Goal: Task Accomplishment & Management: Complete application form

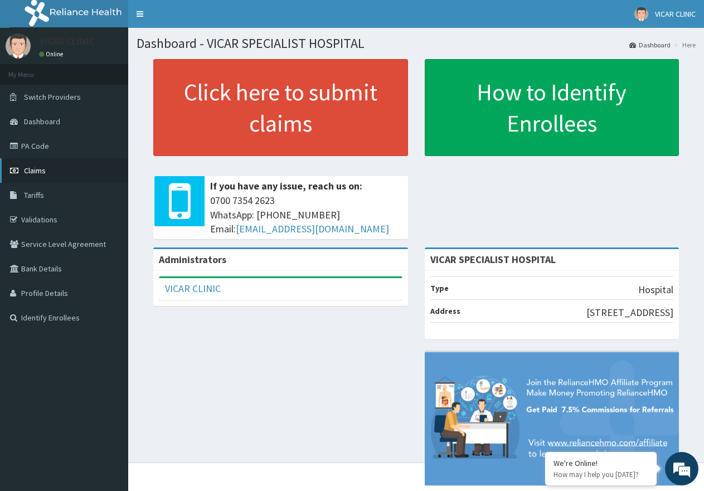
click at [28, 169] on span "Claims" at bounding box center [35, 171] width 22 height 10
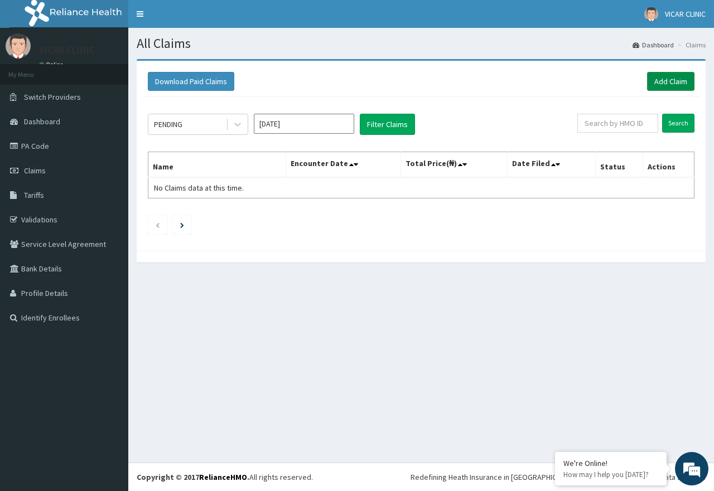
click at [662, 80] on link "Add Claim" at bounding box center [670, 81] width 47 height 19
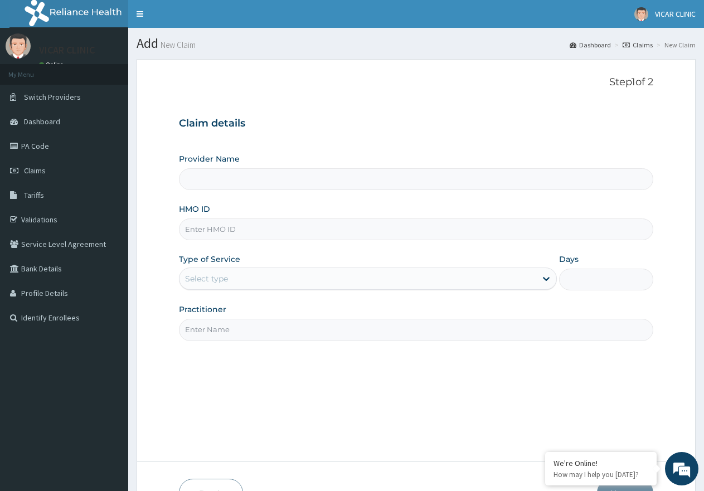
type input "VICAR SPECIALIST HOSPITAL"
click at [249, 224] on input "HMO ID" at bounding box center [416, 230] width 475 height 22
type input "ITX/10514/C"
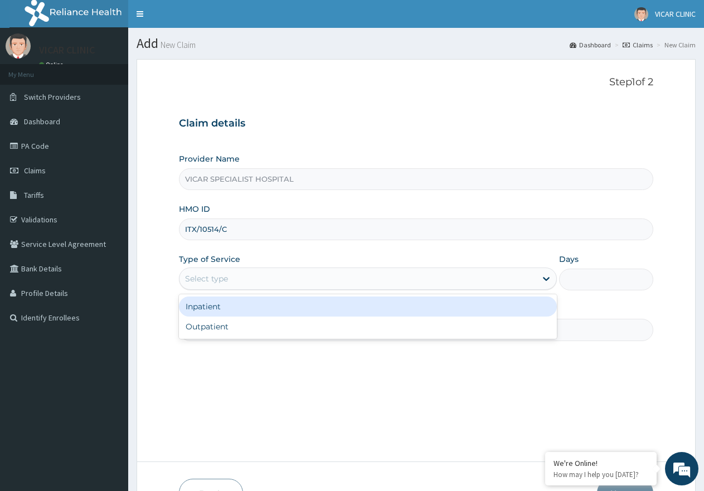
drag, startPoint x: 313, startPoint y: 278, endPoint x: 314, endPoint y: 291, distance: 12.8
click at [314, 278] on div "Select type" at bounding box center [358, 279] width 356 height 18
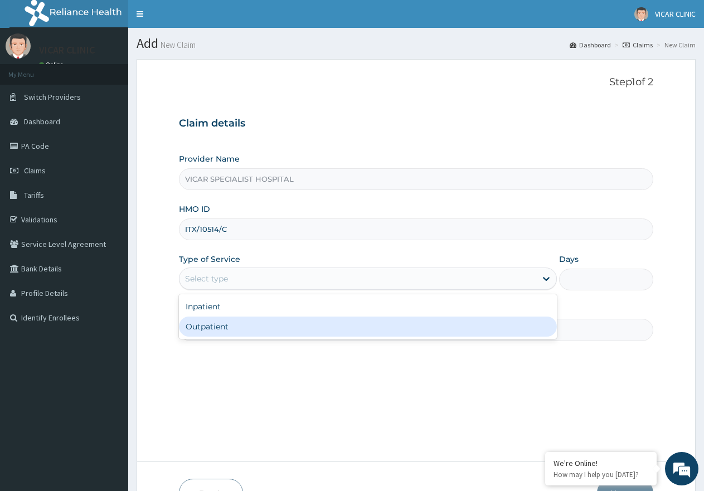
click at [308, 333] on div "Outpatient" at bounding box center [368, 327] width 378 height 20
type input "1"
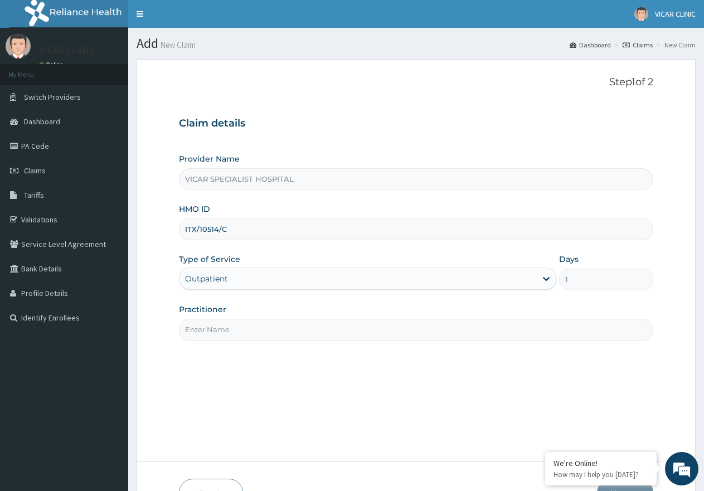
click at [316, 334] on input "Practitioner" at bounding box center [416, 330] width 475 height 22
type input "Dr Ideh"
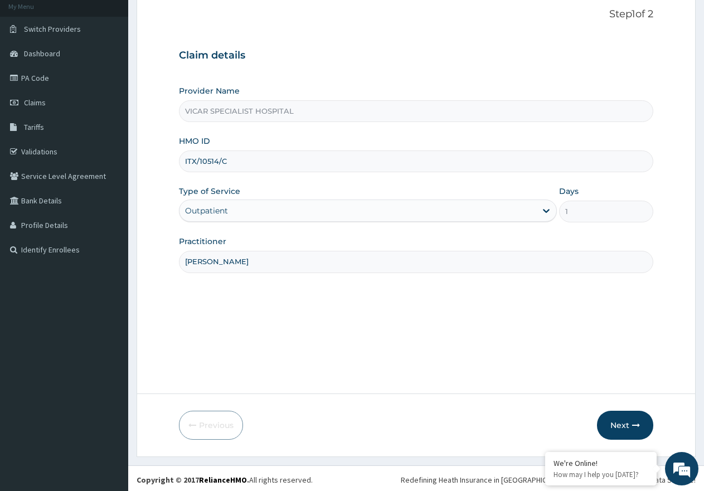
scroll to position [71, 0]
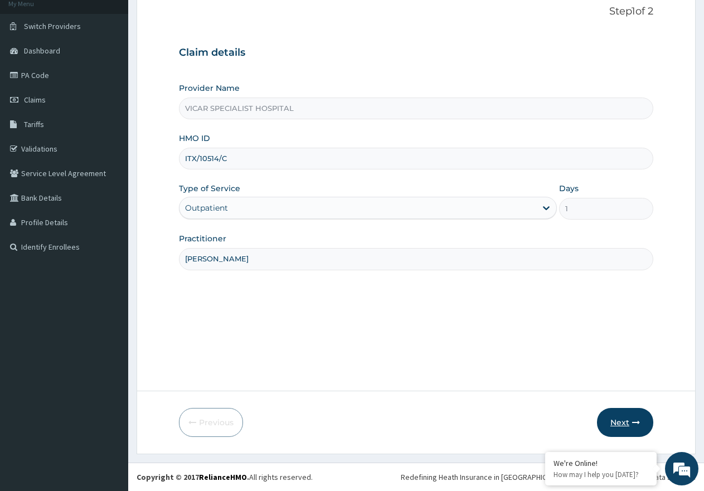
click at [624, 417] on button "Next" at bounding box center [625, 422] width 56 height 29
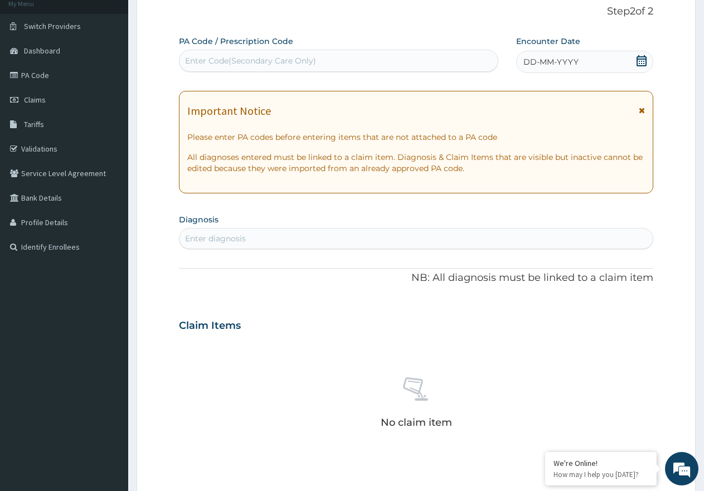
click at [637, 60] on icon at bounding box center [642, 60] width 10 height 11
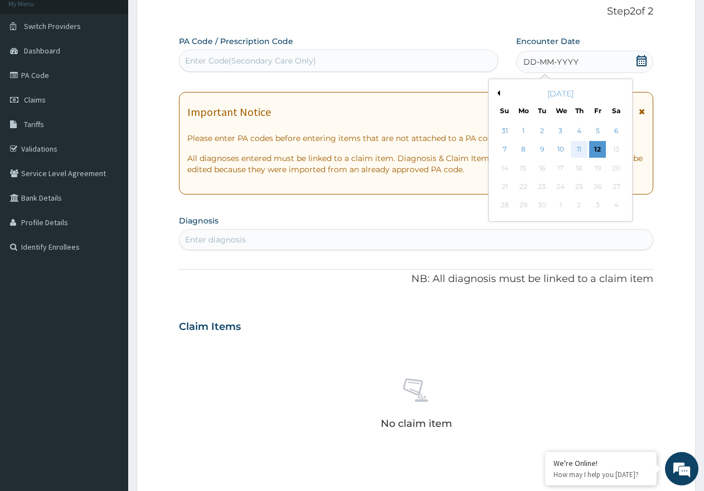
click at [575, 146] on div "11" at bounding box center [579, 150] width 17 height 17
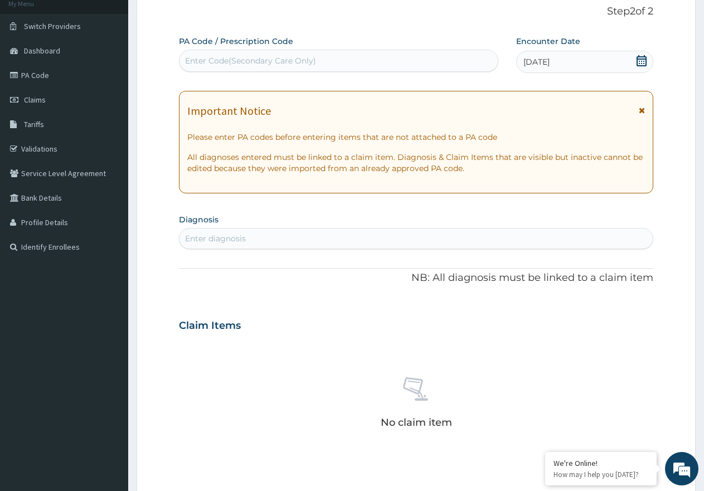
click at [302, 235] on div "Enter diagnosis" at bounding box center [416, 239] width 473 height 18
type input "malaria"
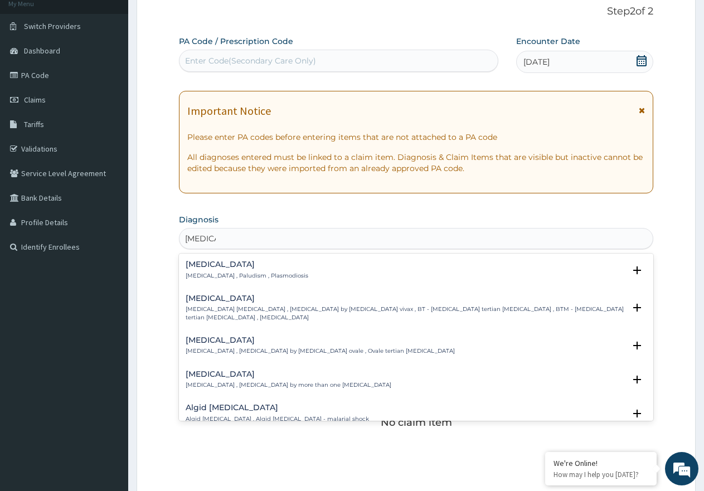
click at [209, 259] on div "Malaria Malaria , Paludism , Plasmodiosis Select Status Query Query covers susp…" at bounding box center [416, 273] width 475 height 34
click at [204, 270] on div "Malaria Malaria , Paludism , Plasmodiosis" at bounding box center [247, 270] width 123 height 20
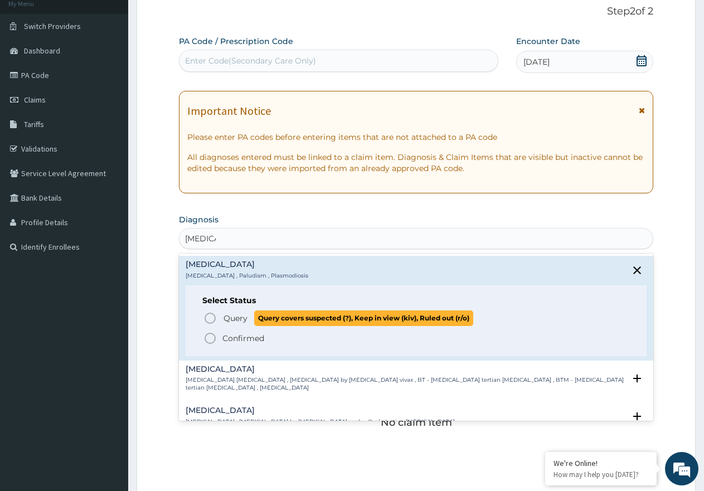
click at [209, 319] on icon "status option query" at bounding box center [210, 318] width 13 height 13
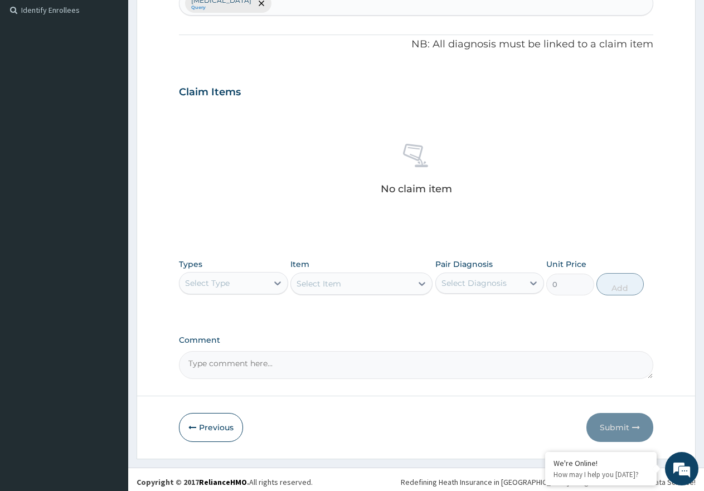
scroll to position [313, 0]
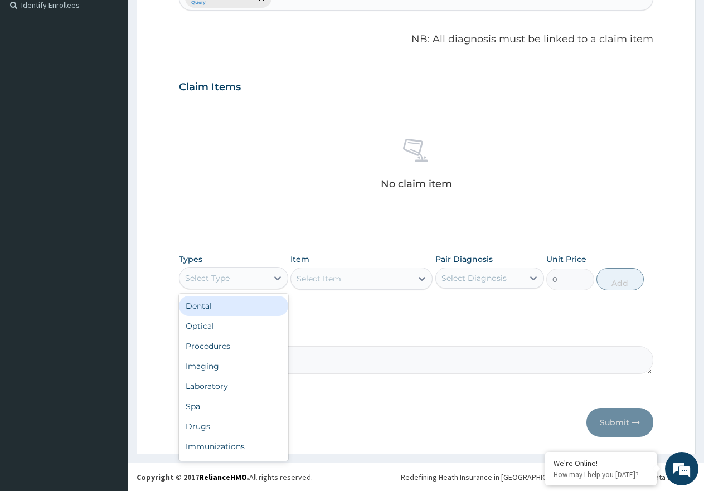
click at [255, 279] on div "Select Type" at bounding box center [224, 278] width 88 height 18
drag, startPoint x: 269, startPoint y: 347, endPoint x: 443, endPoint y: 298, distance: 180.8
click at [273, 345] on div "Procedures" at bounding box center [233, 346] width 109 height 20
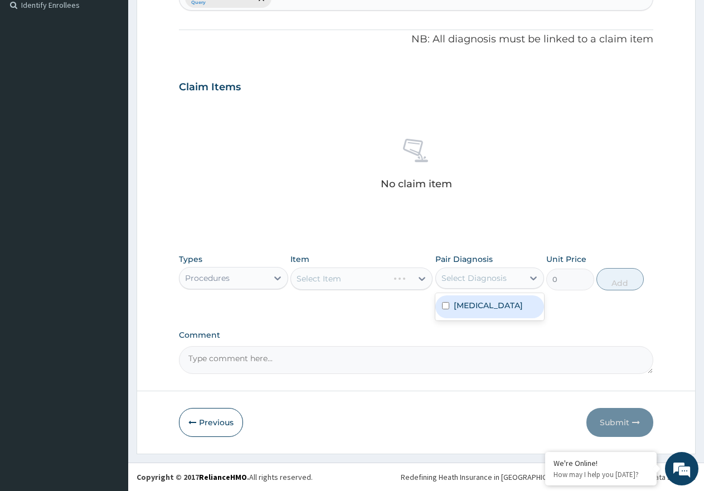
click at [484, 277] on div "Select Diagnosis" at bounding box center [474, 278] width 65 height 11
click at [484, 302] on div "Malaria" at bounding box center [490, 307] width 109 height 23
checkbox input "true"
click at [389, 274] on div "Select Item" at bounding box center [362, 279] width 142 height 22
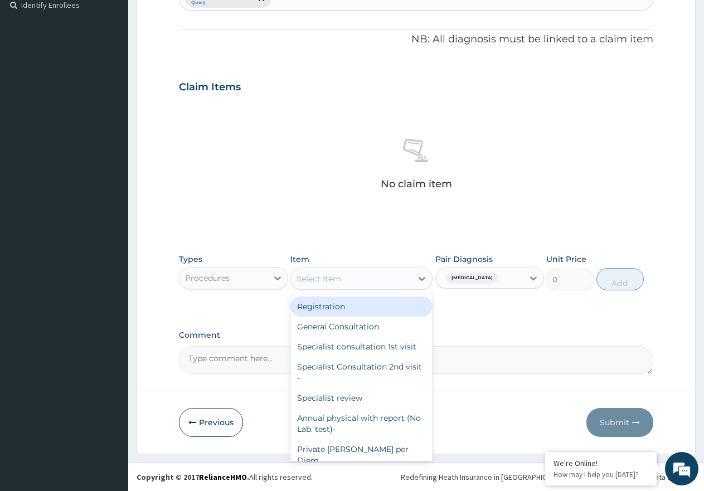
click at [389, 274] on div "Select Item" at bounding box center [351, 279] width 121 height 18
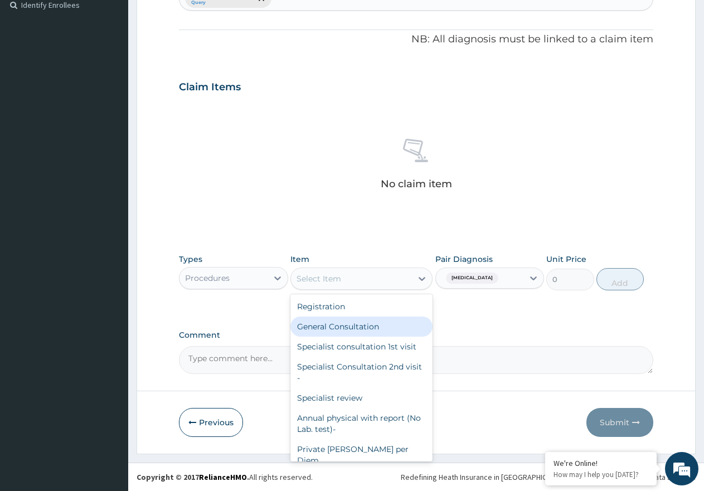
click at [381, 323] on div "General Consultation" at bounding box center [362, 327] width 142 height 20
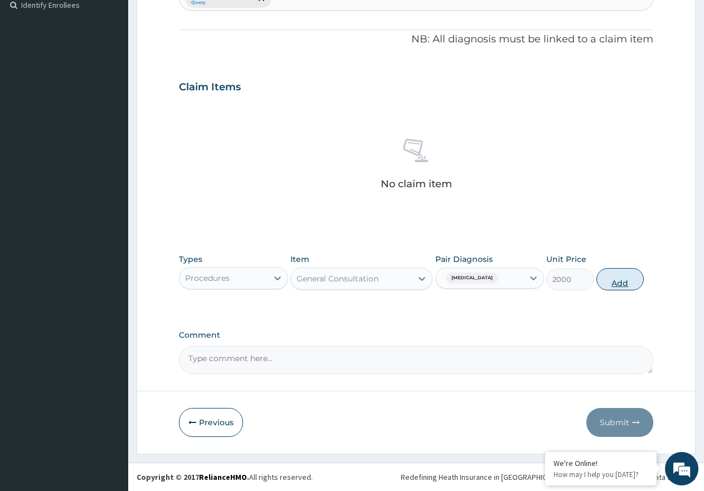
click at [622, 284] on button "Add" at bounding box center [620, 279] width 47 height 22
type input "0"
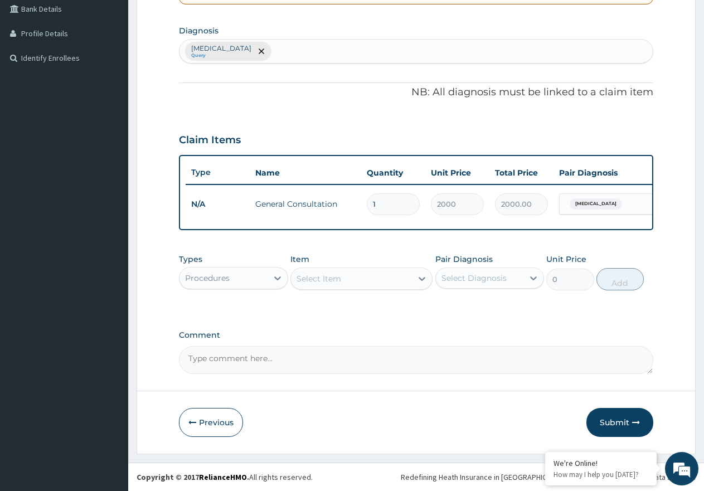
scroll to position [269, 0]
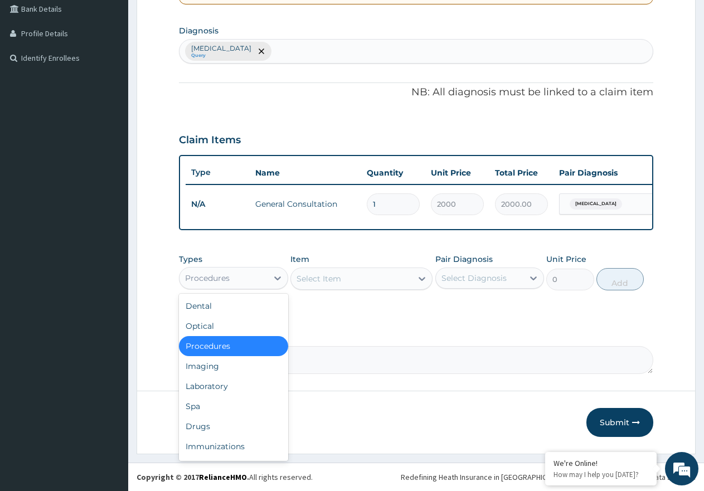
click at [266, 279] on div "Procedures" at bounding box center [224, 278] width 88 height 18
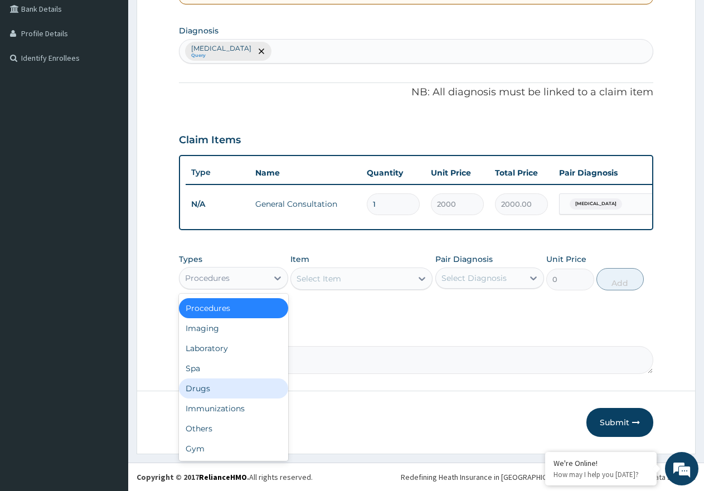
click at [245, 391] on div "Drugs" at bounding box center [233, 389] width 109 height 20
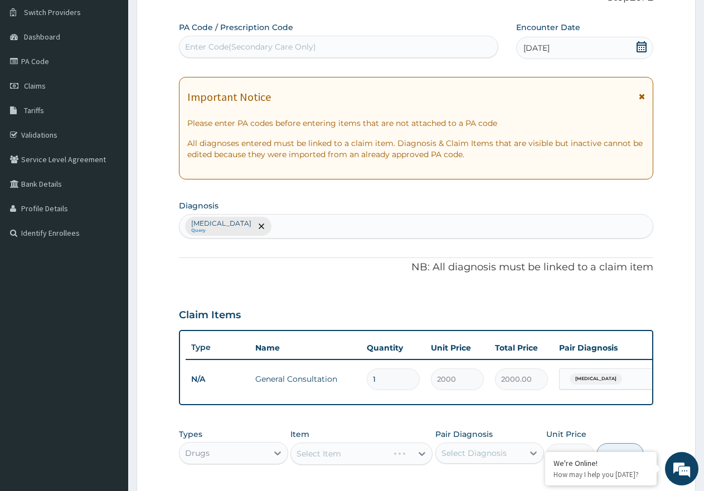
scroll to position [46, 0]
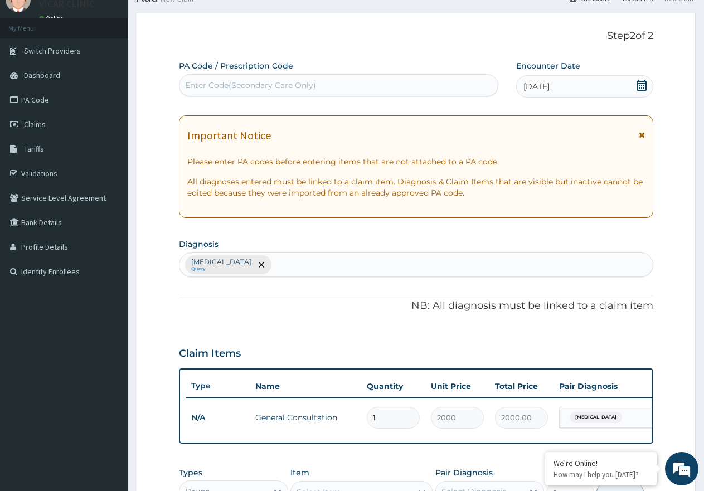
click at [276, 274] on div "Malaria Query" at bounding box center [416, 264] width 473 height 23
type input "rti"
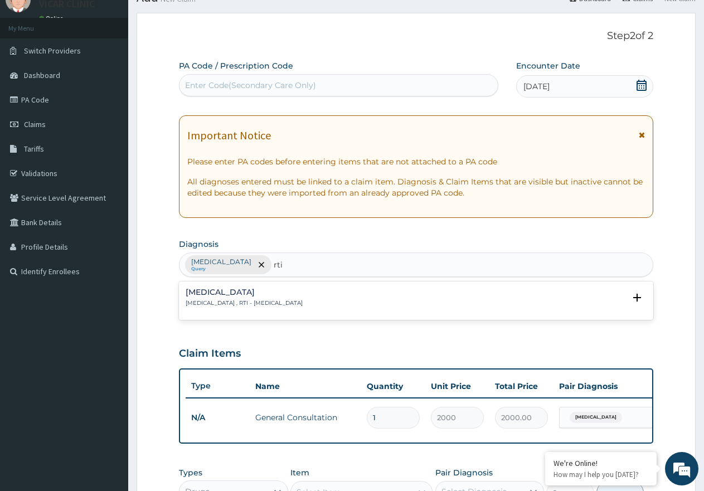
click at [248, 292] on h4 "Respiratory tract infection" at bounding box center [244, 292] width 117 height 8
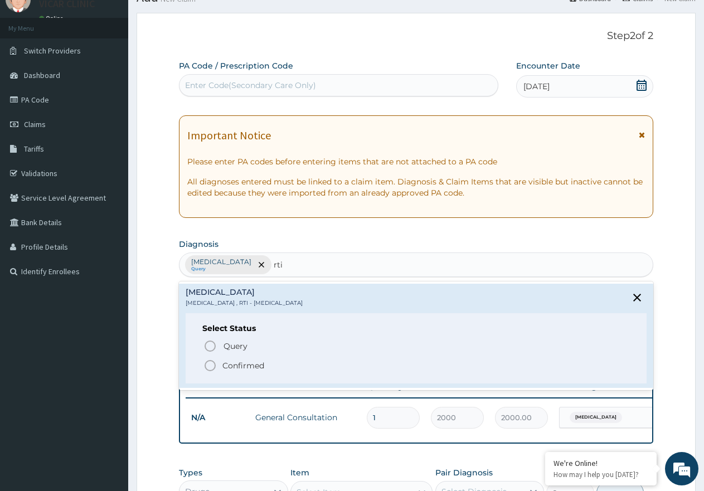
drag, startPoint x: 212, startPoint y: 366, endPoint x: 315, endPoint y: 330, distance: 109.2
click at [213, 368] on icon "status option filled" at bounding box center [210, 365] width 13 height 13
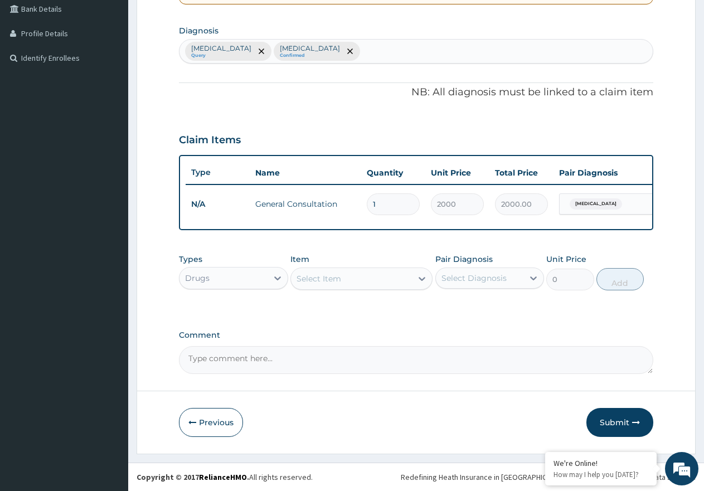
scroll to position [269, 0]
click at [373, 279] on div "Select Item" at bounding box center [351, 279] width 121 height 18
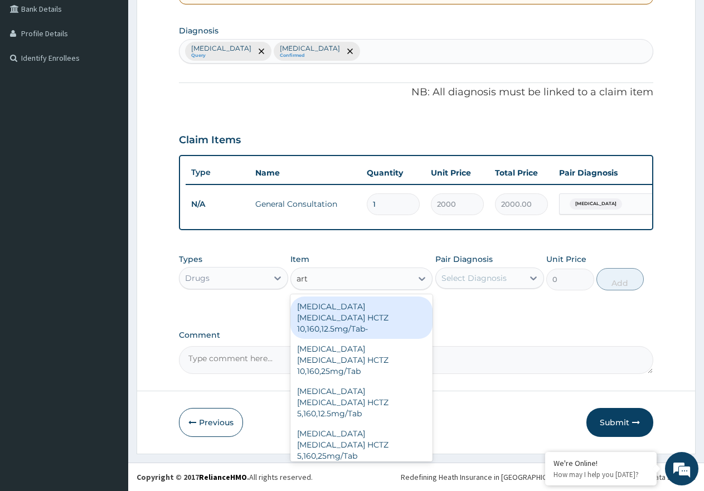
type input "arte"
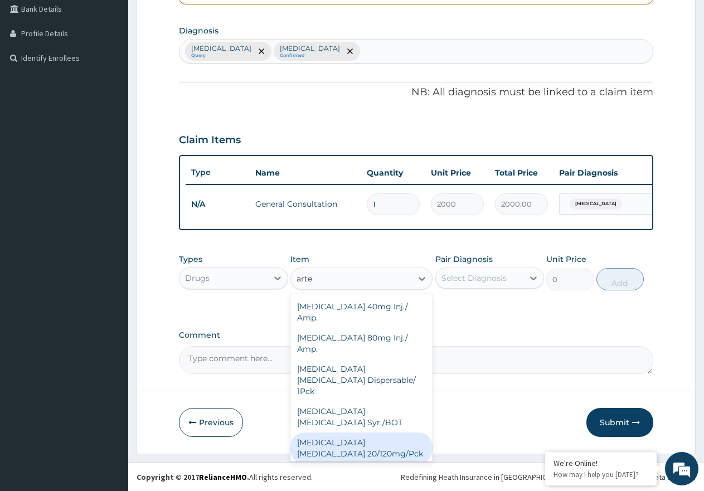
click at [374, 433] on div "Artemether Lumefantrine 20/120mg/Pck" at bounding box center [362, 448] width 142 height 31
type input "1000"
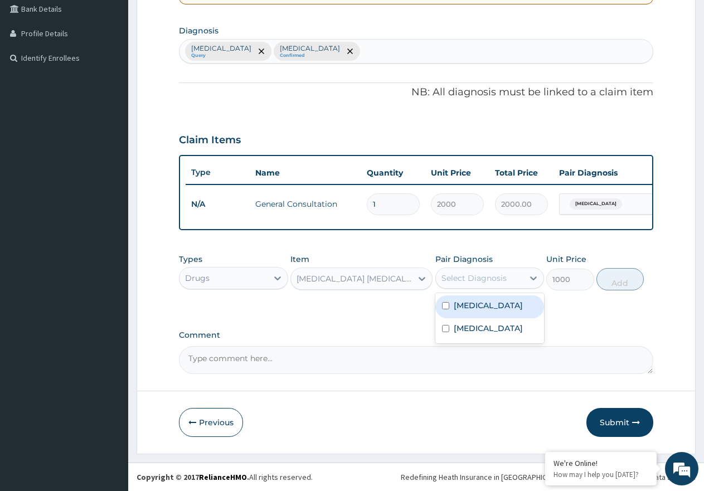
click at [496, 269] on div "Select Diagnosis" at bounding box center [480, 278] width 88 height 18
click at [494, 310] on div "Malaria" at bounding box center [490, 307] width 109 height 23
checkbox input "true"
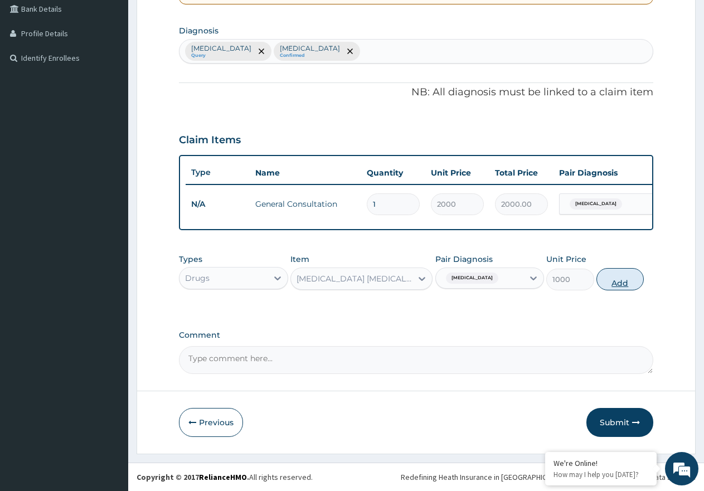
click at [639, 285] on button "Add" at bounding box center [620, 279] width 47 height 22
type input "0"
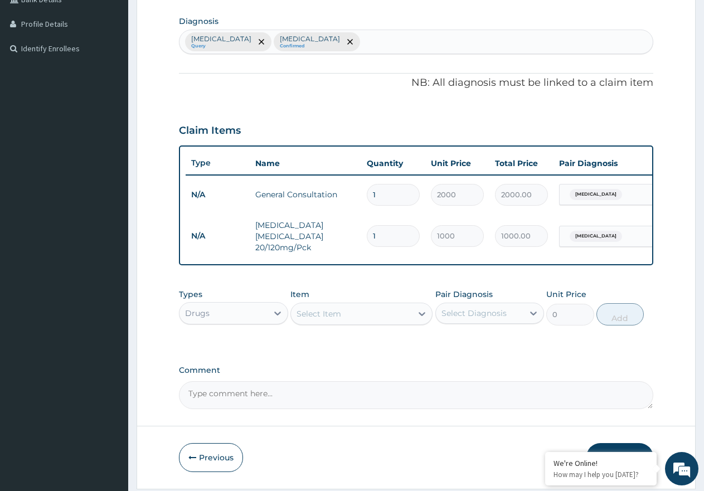
click at [380, 323] on div "Select Item" at bounding box center [351, 314] width 121 height 18
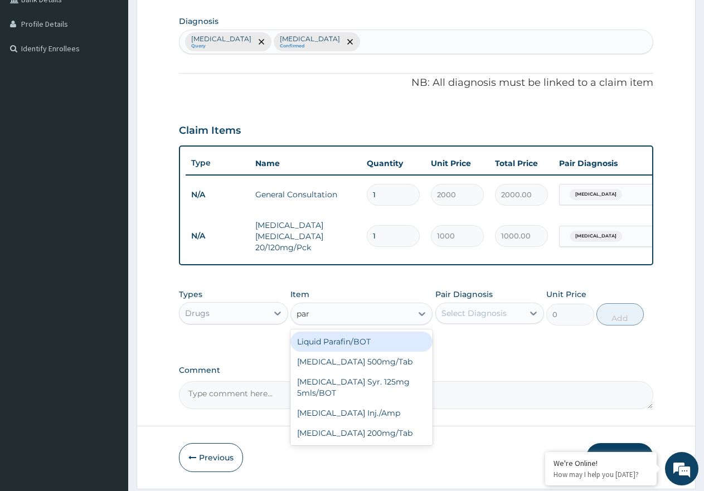
type input "para"
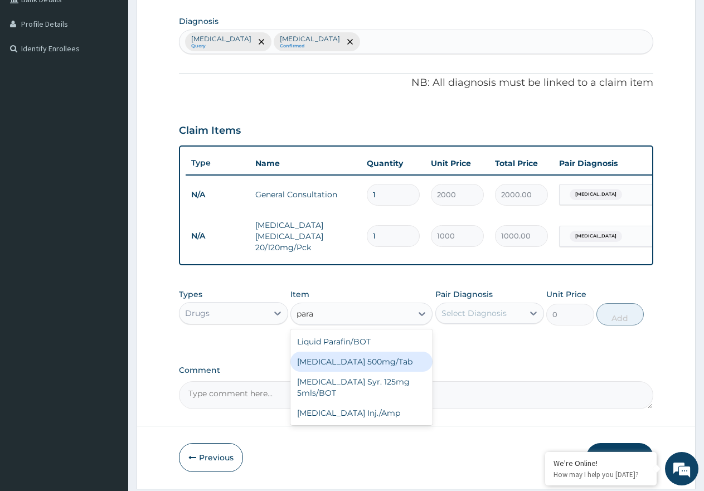
click at [368, 370] on div "Paracetamol 500mg/Tab" at bounding box center [362, 362] width 142 height 20
type input "9"
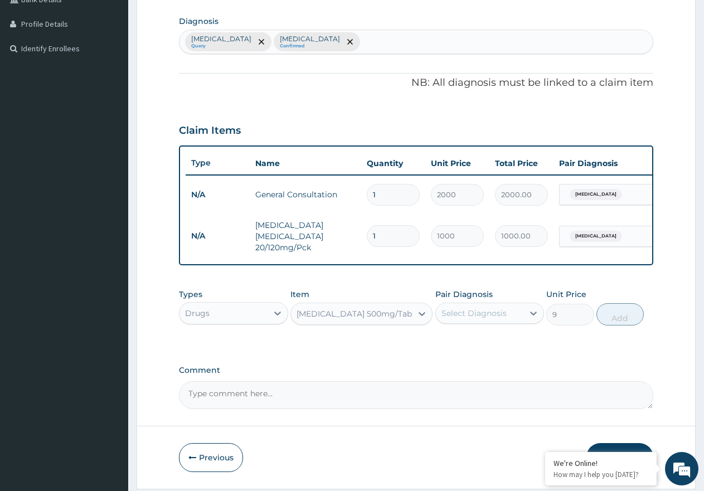
click at [521, 322] on div "Select Diagnosis" at bounding box center [480, 314] width 88 height 18
click at [514, 354] on div "Malaria" at bounding box center [490, 342] width 109 height 23
checkbox input "true"
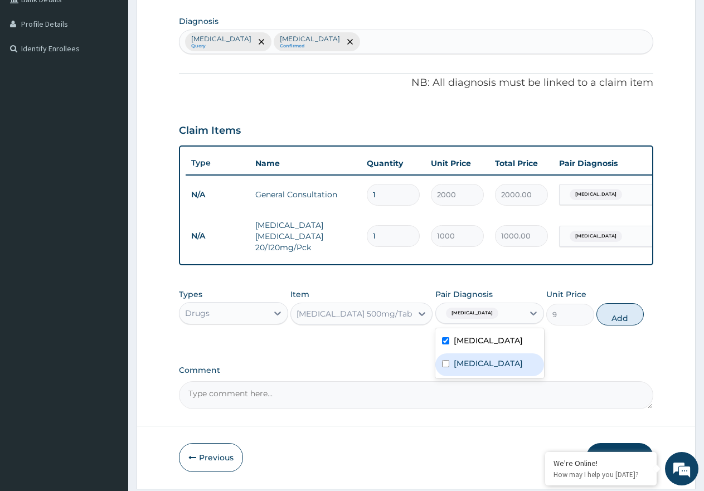
click at [496, 369] on label "Respiratory tract infection" at bounding box center [488, 363] width 69 height 11
checkbox input "true"
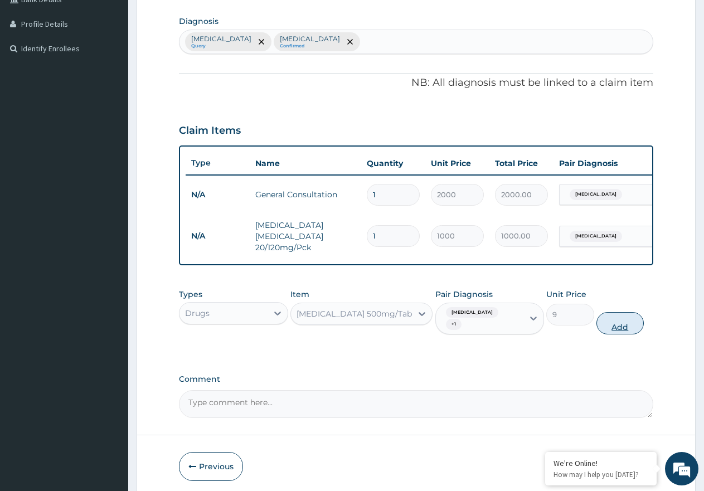
click at [618, 325] on button "Add" at bounding box center [620, 323] width 47 height 22
type input "0"
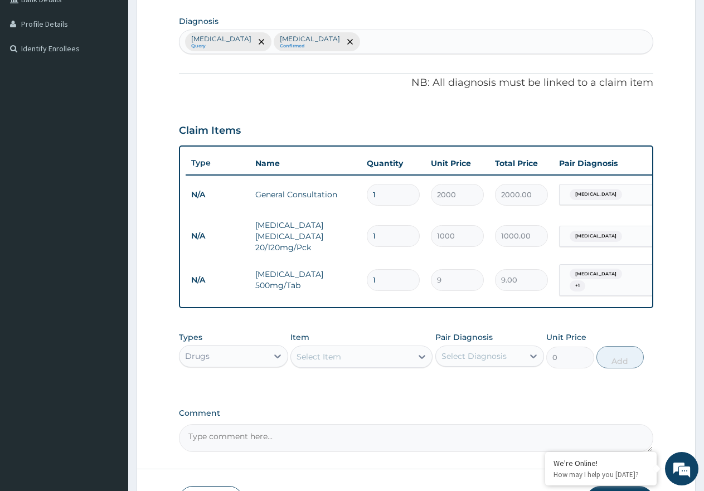
type input "18"
type input "162.00"
type input "18"
click at [347, 359] on div "Select Item" at bounding box center [351, 357] width 121 height 18
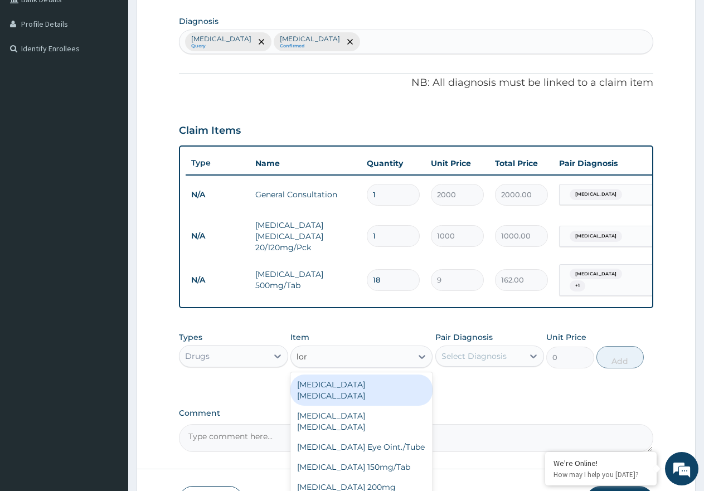
type input "lora"
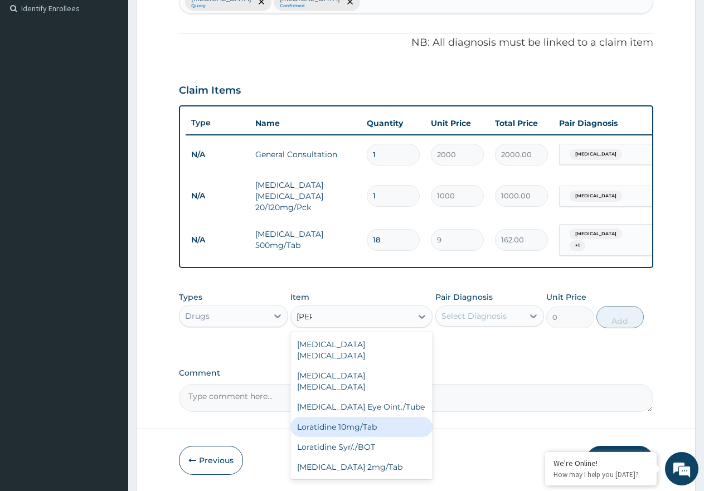
scroll to position [352, 0]
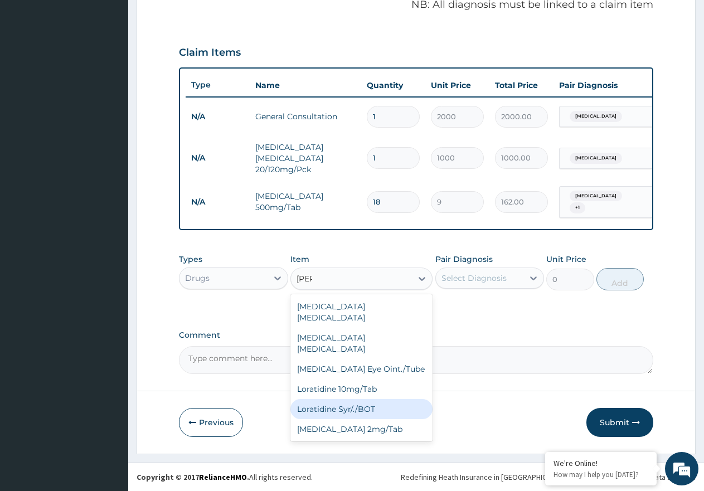
drag, startPoint x: 364, startPoint y: 388, endPoint x: 493, endPoint y: 309, distance: 151.7
click at [364, 399] on div "Loratidine Syr/./BOT" at bounding box center [362, 409] width 142 height 20
type input "855"
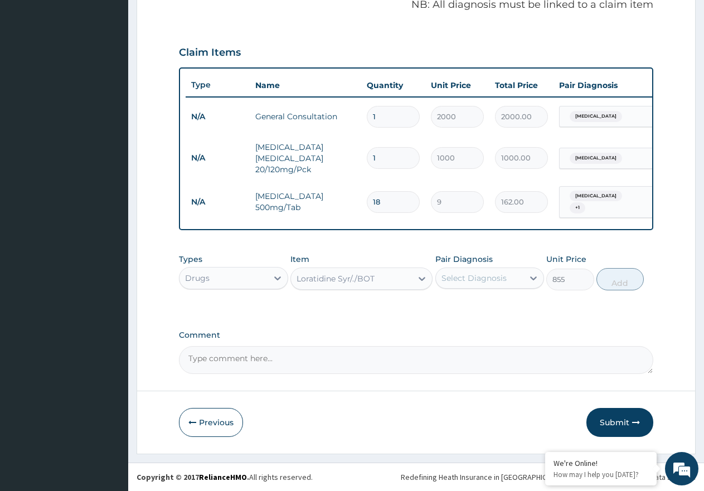
click at [487, 286] on div "Select Diagnosis" at bounding box center [480, 278] width 88 height 18
drag, startPoint x: 482, startPoint y: 334, endPoint x: 488, endPoint y: 332, distance: 6.5
click at [488, 332] on label "Respiratory tract infection" at bounding box center [488, 328] width 69 height 11
checkbox input "true"
click at [611, 282] on button "Add" at bounding box center [620, 279] width 47 height 22
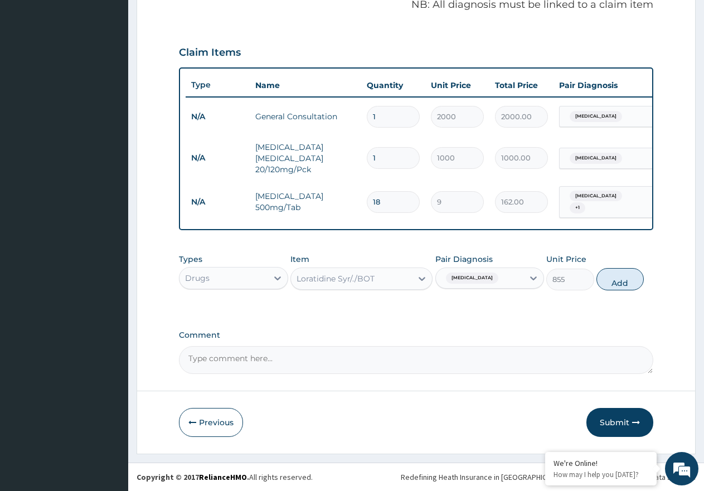
type input "0"
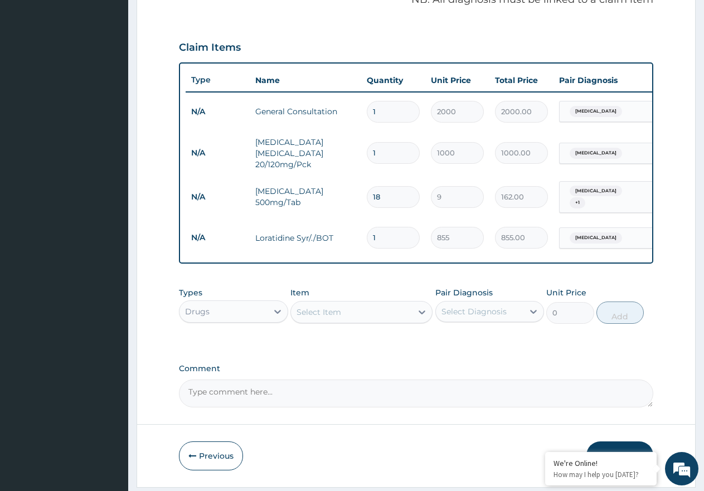
scroll to position [391, 0]
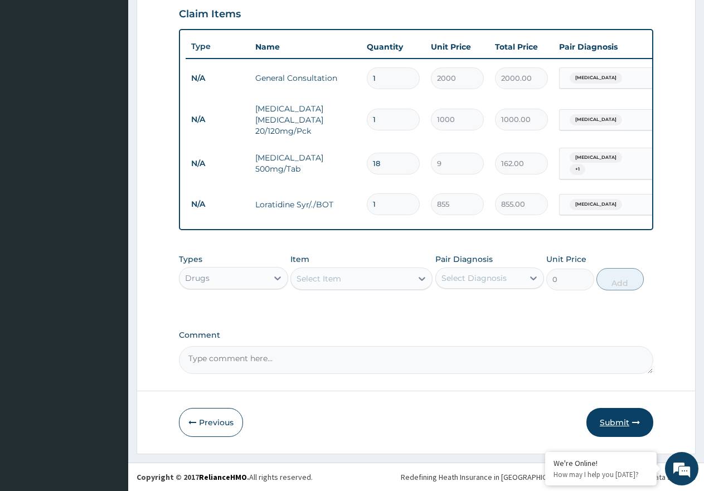
click at [642, 428] on button "Submit" at bounding box center [620, 422] width 67 height 29
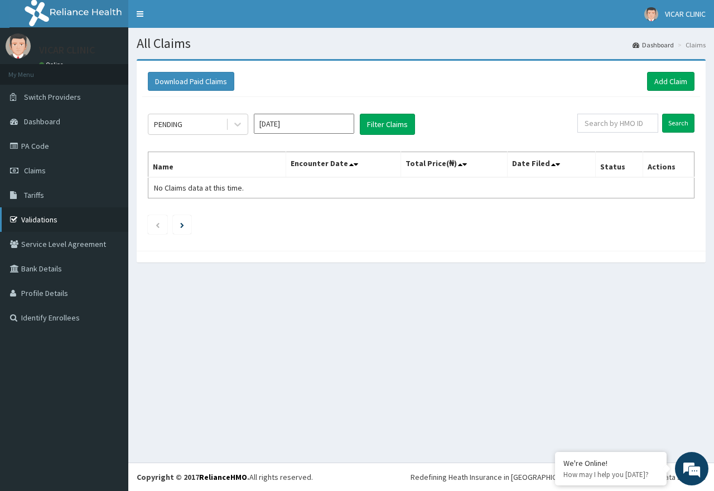
click at [41, 219] on link "Validations" at bounding box center [64, 219] width 128 height 25
